Goal: Task Accomplishment & Management: Use online tool/utility

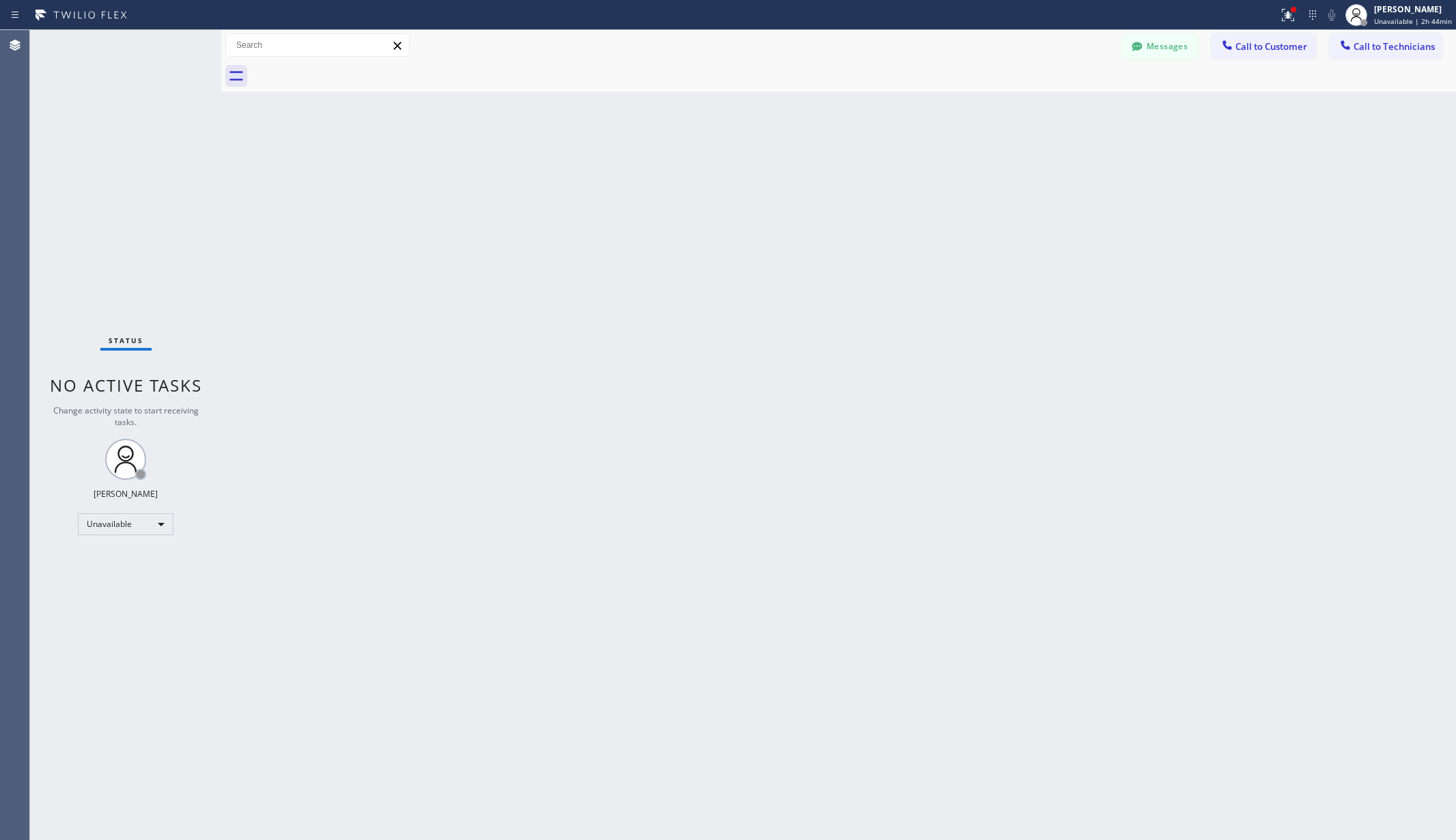
click at [111, 529] on div "Unavailable" at bounding box center [126, 524] width 96 height 21
click at [118, 557] on li "Available" at bounding box center [125, 561] width 93 height 17
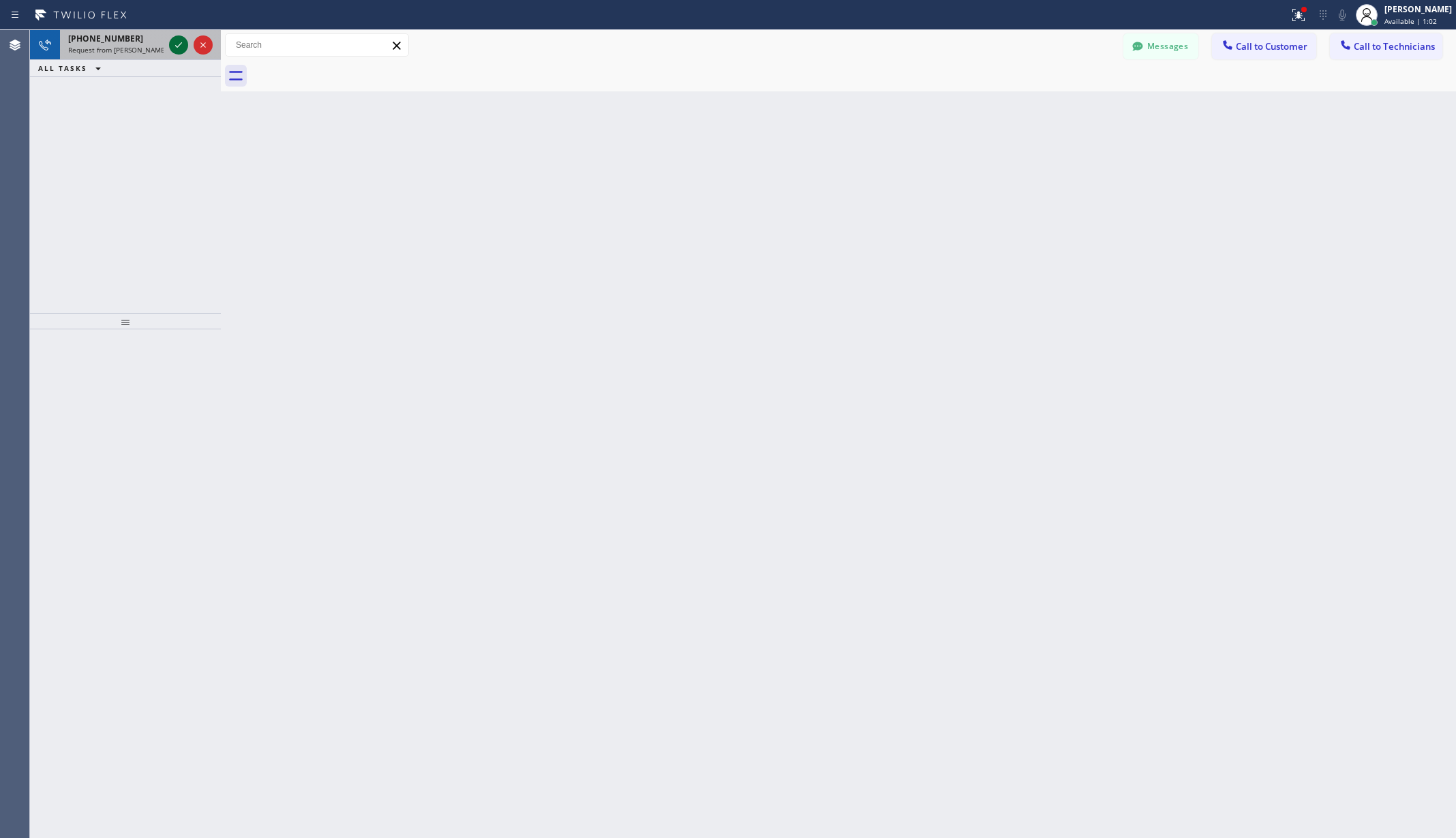
click at [180, 41] on icon at bounding box center [179, 45] width 16 height 16
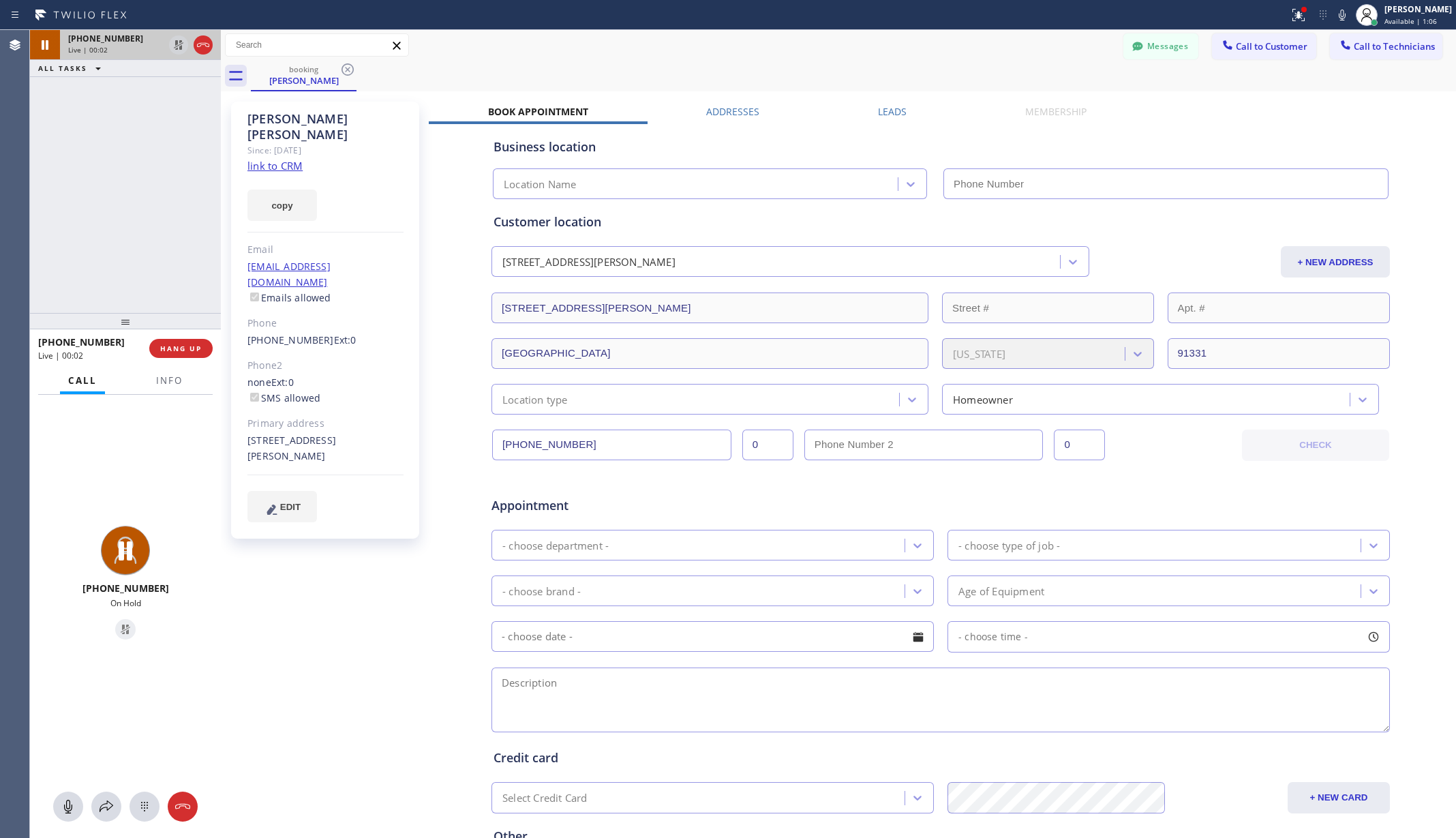
type input "[PHONE_NUMBER]"
click at [54, 164] on div "[PHONE_NUMBER] Live | 00:07 ALL TASKS ALL TASKS ACTIVE TASKS TASKS IN WRAP UP" at bounding box center [125, 171] width 191 height 283
click at [117, 623] on icon at bounding box center [125, 629] width 16 height 16
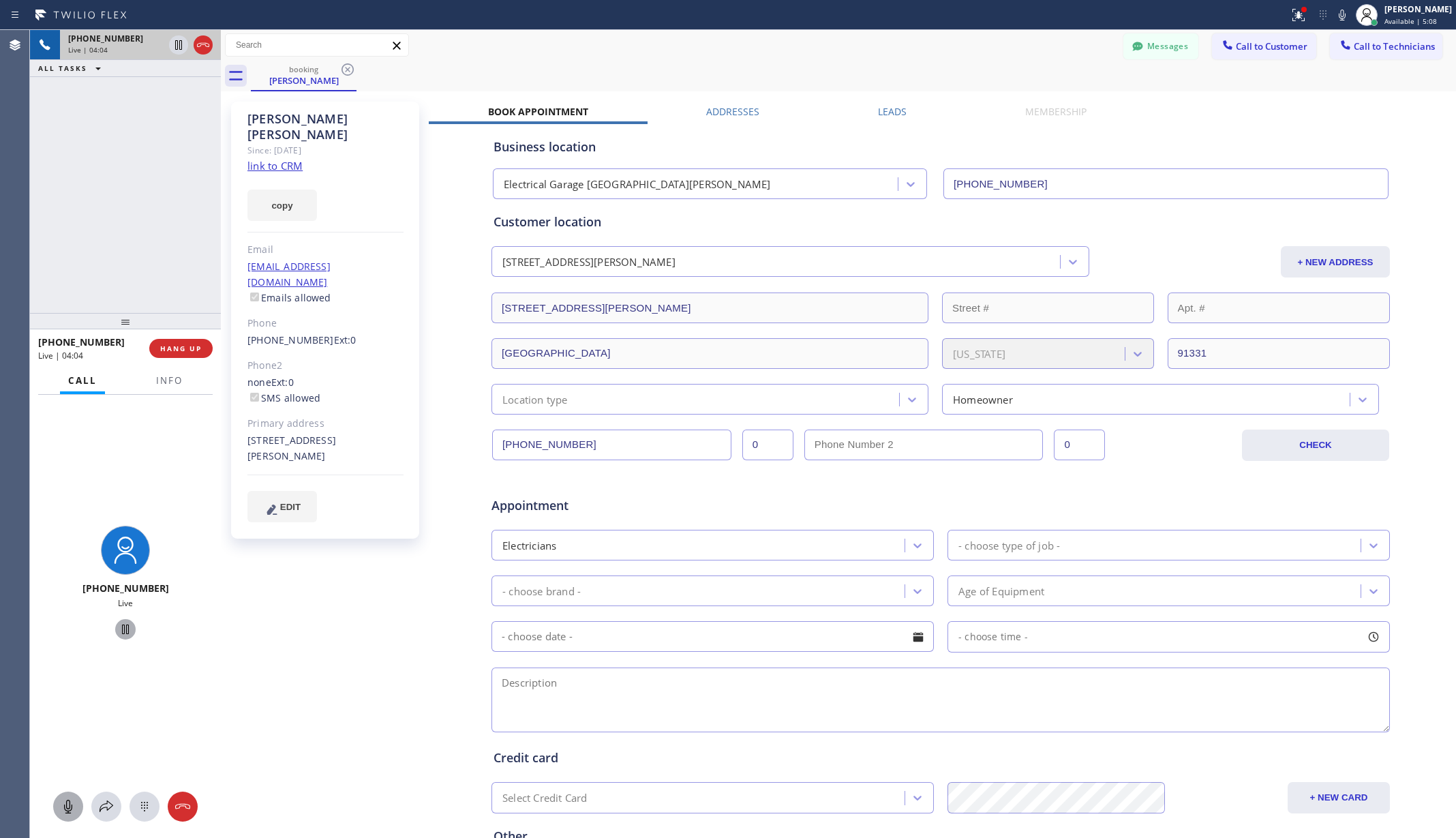
click at [67, 812] on icon at bounding box center [68, 807] width 16 height 16
click at [833, 54] on div "Messages Call to Customer Call to Technicians Outbound call Location Search loc…" at bounding box center [838, 45] width 1235 height 24
click at [66, 802] on icon at bounding box center [68, 806] width 8 height 14
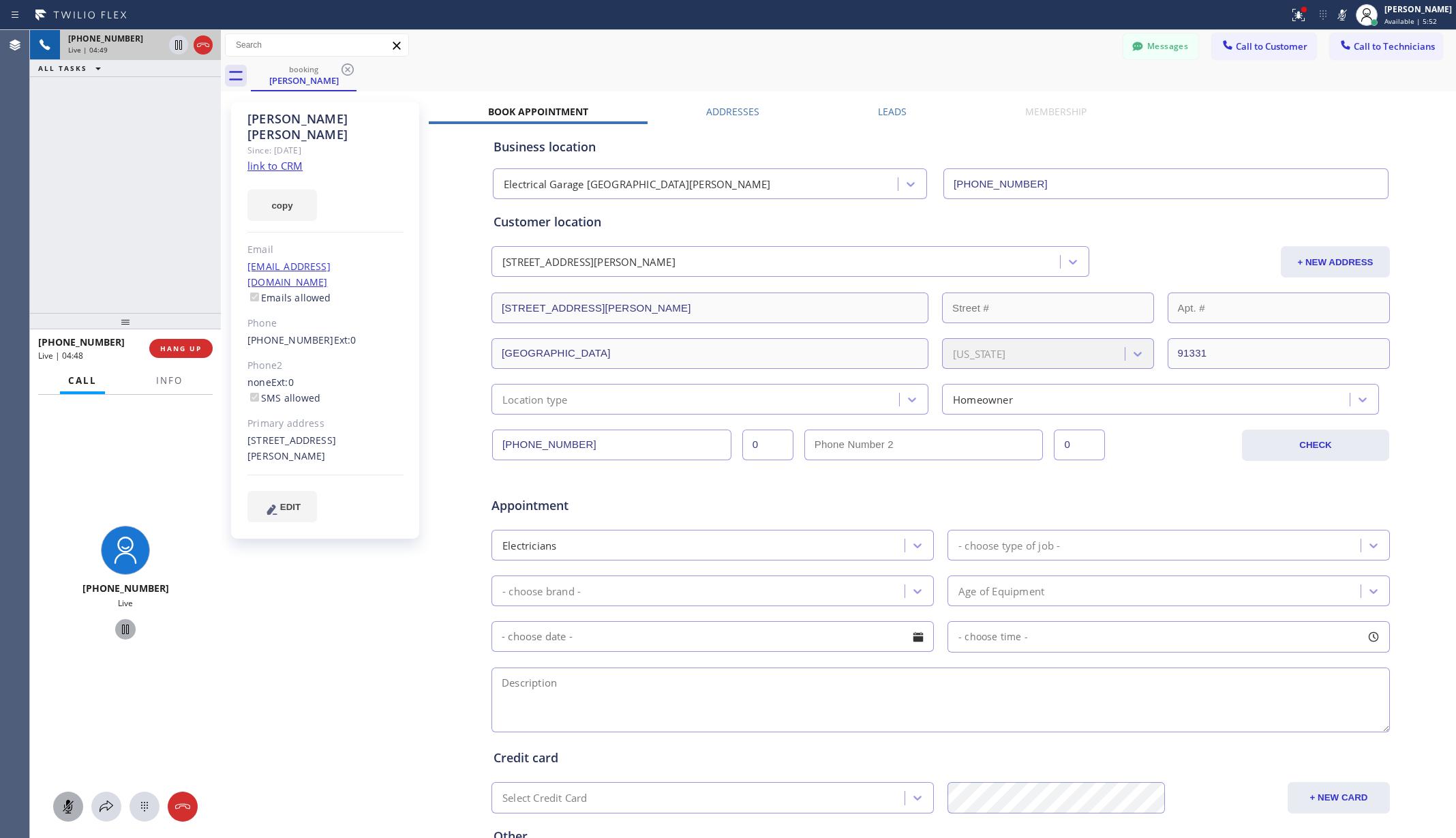
click at [66, 802] on icon at bounding box center [68, 806] width 8 height 14
click at [445, 50] on div "Messages Call to Customer Call to Technicians Outbound call Location Search loc…" at bounding box center [838, 45] width 1235 height 24
click at [827, 71] on div "booking [PERSON_NAME]" at bounding box center [853, 76] width 1205 height 31
click at [162, 170] on div "[PHONE_NUMBER] Live | 08:17 ALL TASKS ALL TASKS ACTIVE TASKS TASKS IN WRAP UP" at bounding box center [125, 171] width 191 height 283
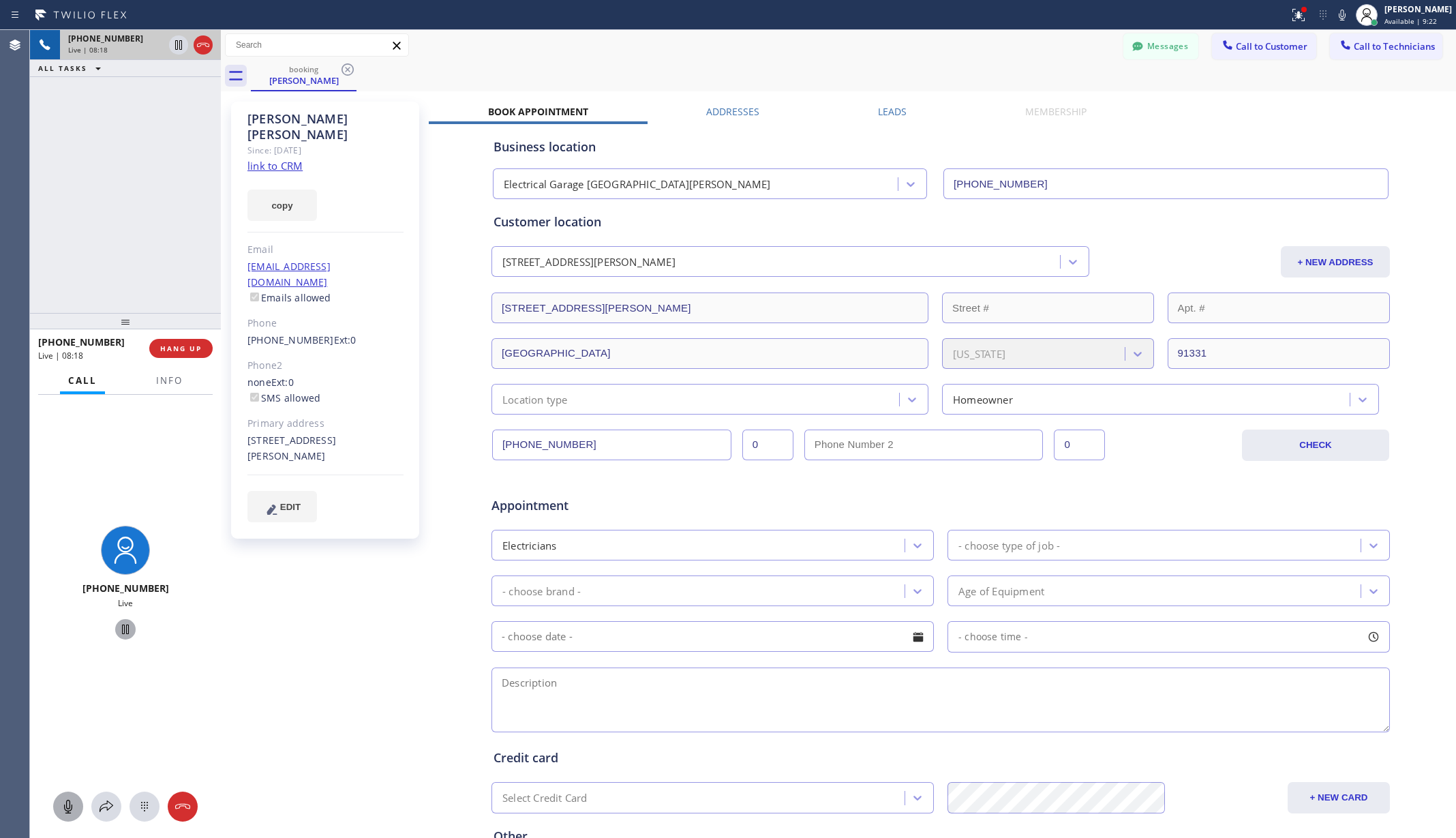
click at [150, 269] on div "[PHONE_NUMBER] Live | 08:18 ALL TASKS ALL TASKS ACTIVE TASKS TASKS IN WRAP UP" at bounding box center [125, 171] width 191 height 283
click at [53, 803] on div at bounding box center [68, 807] width 30 height 16
click at [57, 803] on div at bounding box center [68, 807] width 30 height 16
click at [311, 614] on div "[PERSON_NAME] Since: [DATE] link to CRM copy Email [EMAIL_ADDRESS][DOMAIN_NAME]…" at bounding box center [327, 536] width 205 height 883
click at [181, 350] on span "HANG UP" at bounding box center [181, 348] width 41 height 10
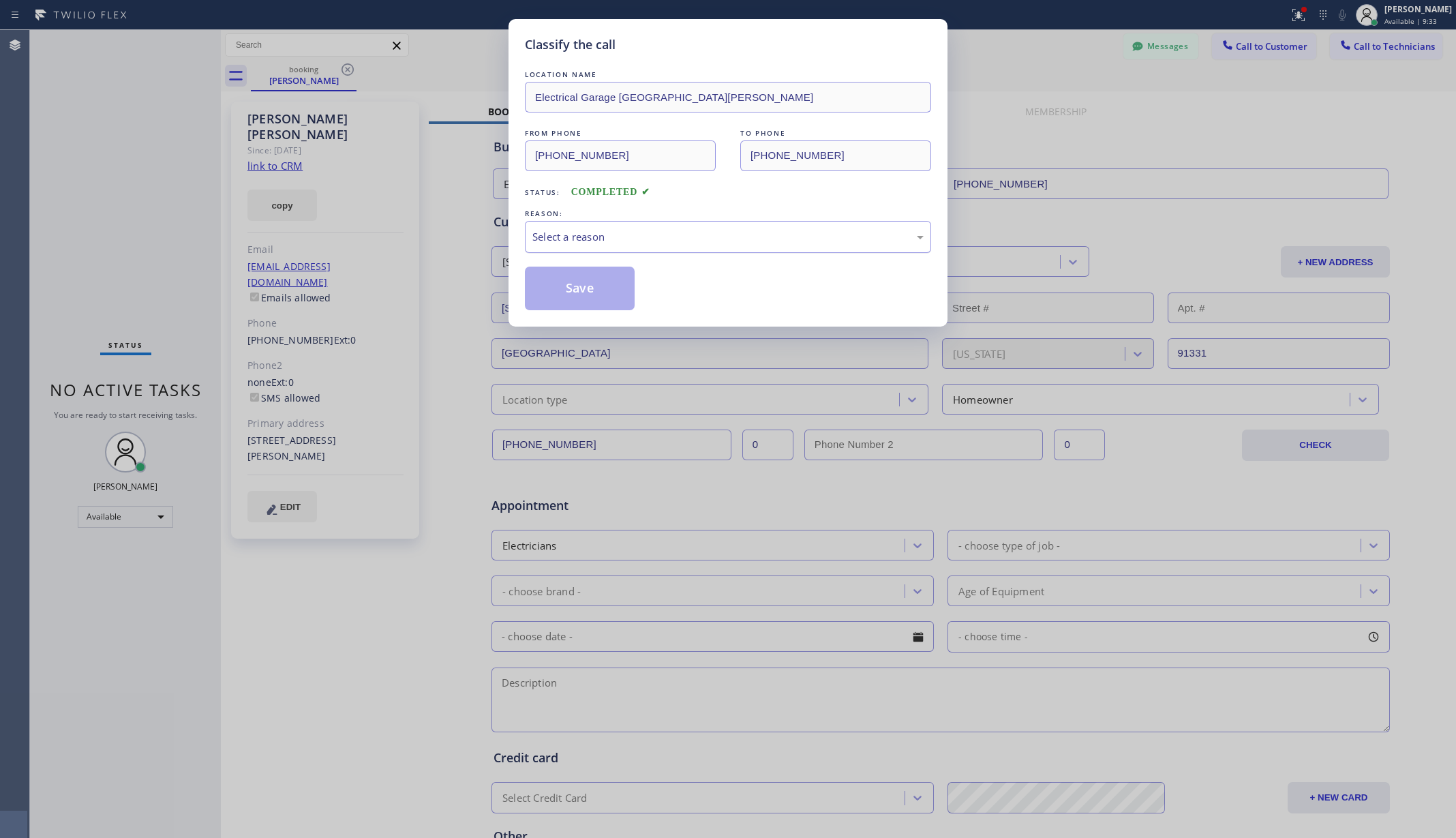
click at [687, 243] on div "Select a reason" at bounding box center [728, 237] width 391 height 16
click at [592, 293] on button "Save" at bounding box center [579, 288] width 110 height 44
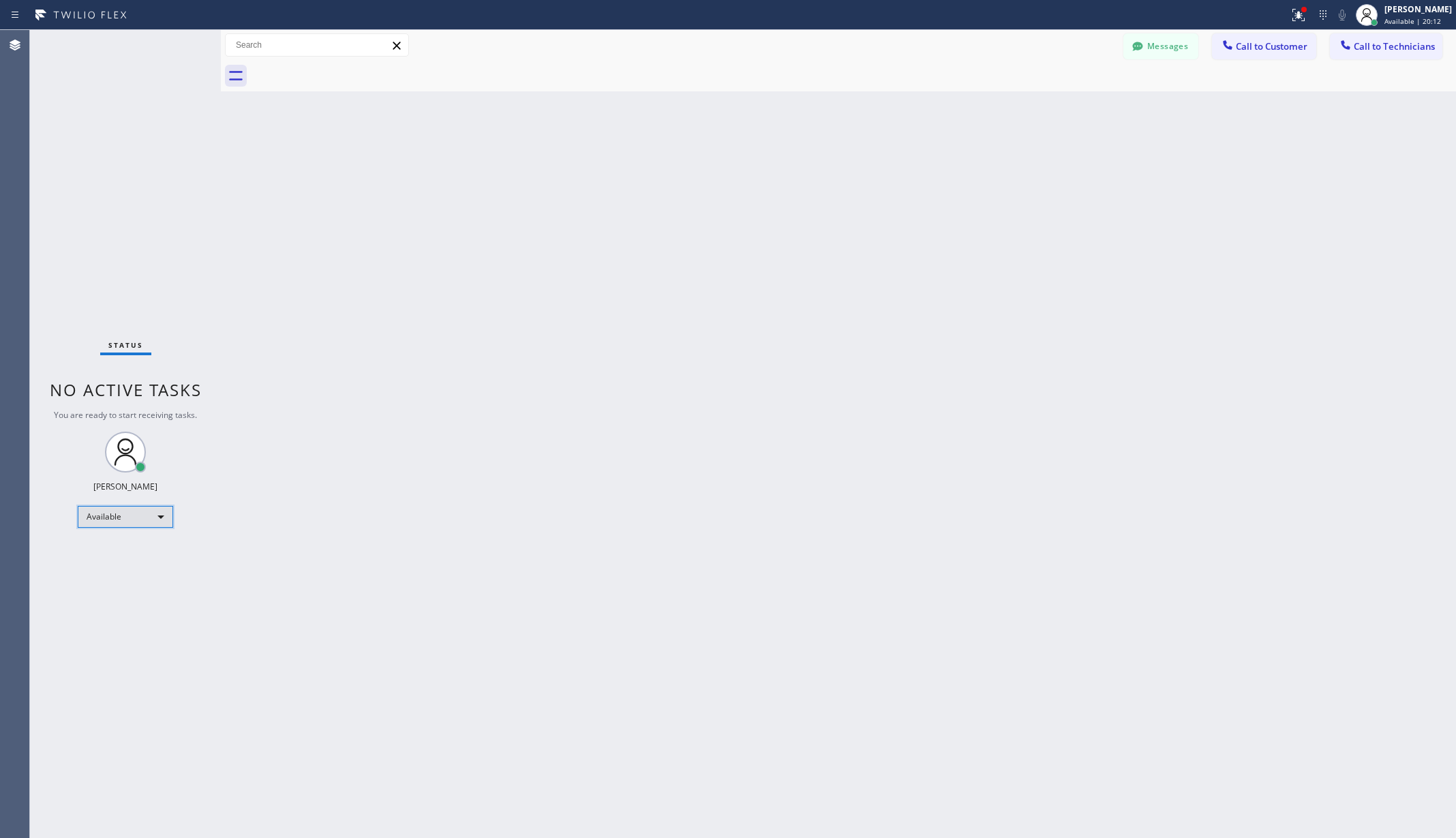
click at [117, 519] on div "Available" at bounding box center [125, 516] width 96 height 21
click at [109, 570] on li "Unavailable" at bounding box center [125, 570] width 92 height 16
drag, startPoint x: 499, startPoint y: 489, endPoint x: 525, endPoint y: 387, distance: 105.3
click at [499, 465] on div "Back to Dashboard Change Sender ID Customers Technicians AA [PERSON_NAME] [DATE…" at bounding box center [838, 433] width 1235 height 807
